Goal: Task Accomplishment & Management: Use online tool/utility

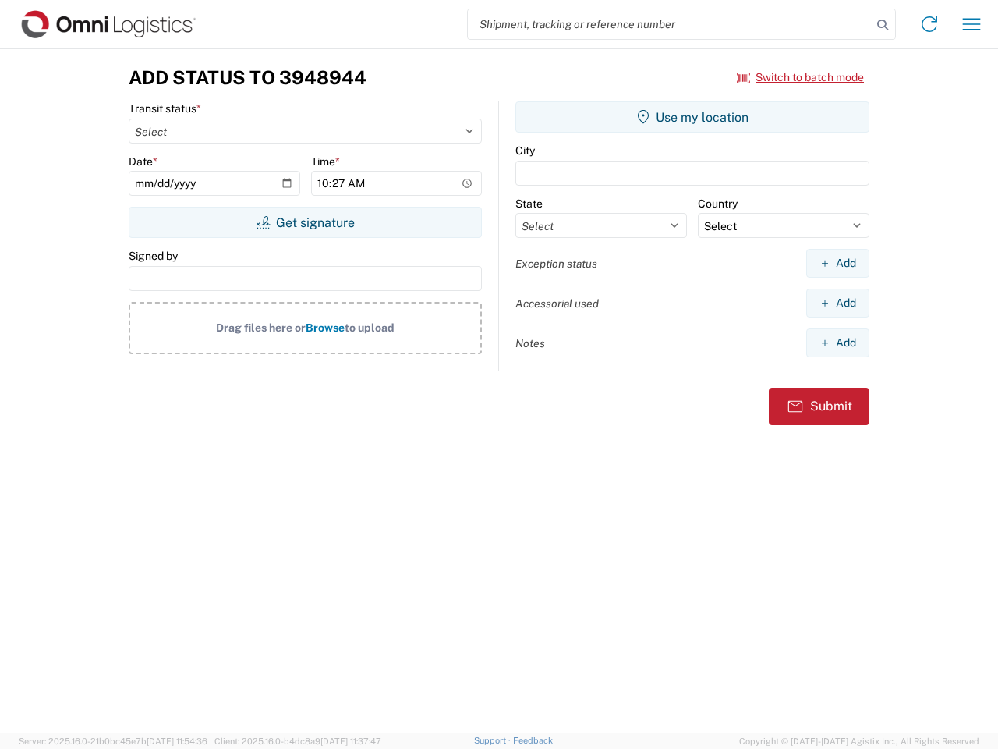
click at [670, 24] on input "search" at bounding box center [670, 24] width 404 height 30
click at [883, 25] on icon at bounding box center [883, 25] width 22 height 22
click at [930, 24] on icon at bounding box center [929, 24] width 25 height 25
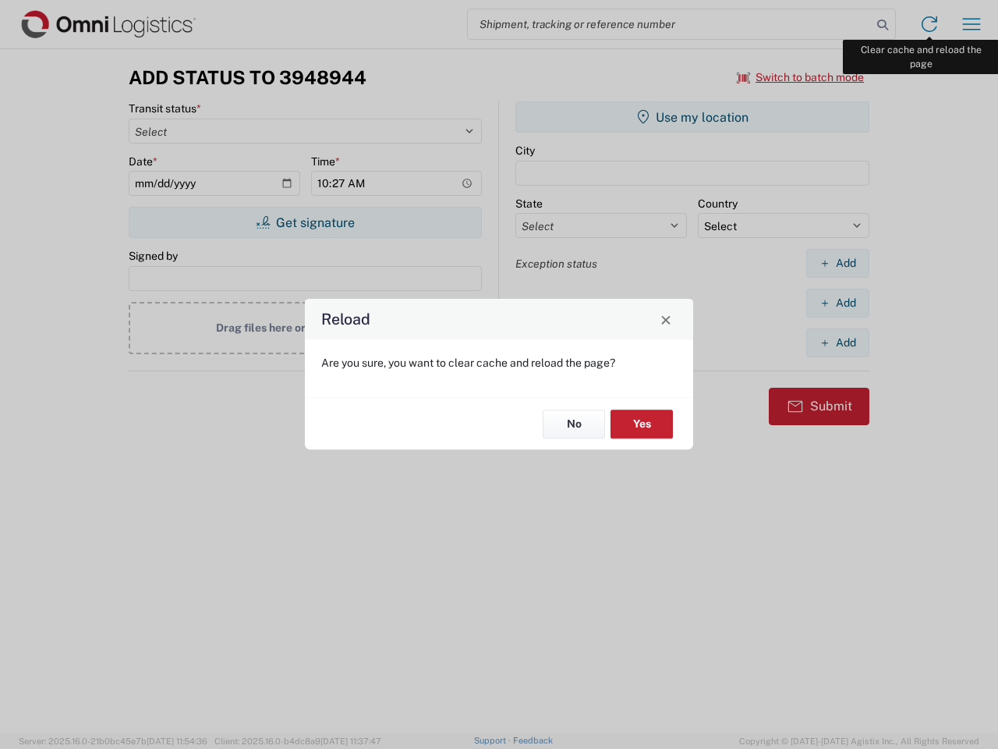
click at [972, 24] on div "Reload Are you sure, you want to clear cache and reload the page? No Yes" at bounding box center [499, 374] width 998 height 749
click at [801, 77] on div "Reload Are you sure, you want to clear cache and reload the page? No Yes" at bounding box center [499, 374] width 998 height 749
click at [305, 222] on div "Reload Are you sure, you want to clear cache and reload the page? No Yes" at bounding box center [499, 374] width 998 height 749
click at [693, 117] on div "Reload Are you sure, you want to clear cache and reload the page? No Yes" at bounding box center [499, 374] width 998 height 749
click at [838, 263] on div "Reload Are you sure, you want to clear cache and reload the page? No Yes" at bounding box center [499, 374] width 998 height 749
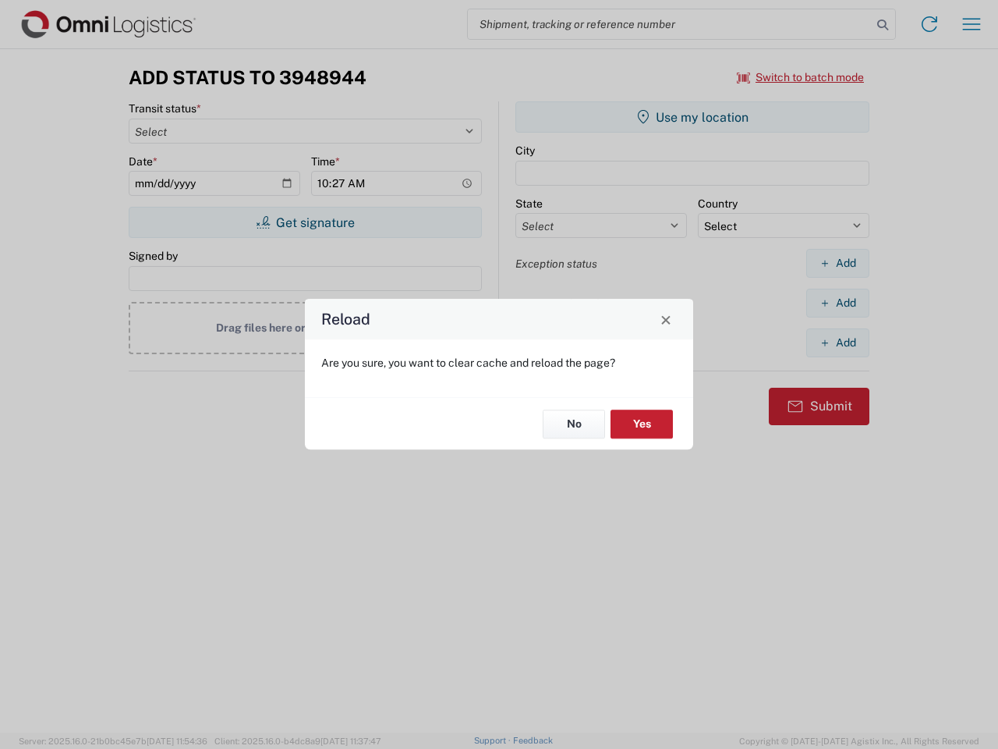
click at [838, 303] on div "Reload Are you sure, you want to clear cache and reload the page? No Yes" at bounding box center [499, 374] width 998 height 749
click at [838, 342] on div "Reload Are you sure, you want to clear cache and reload the page? No Yes" at bounding box center [499, 374] width 998 height 749
